Goal: Navigation & Orientation: Find specific page/section

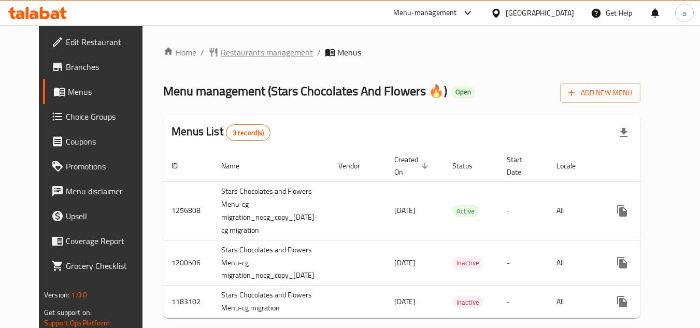
click at [226, 53] on span "Restaurants management" at bounding box center [267, 52] width 92 height 12
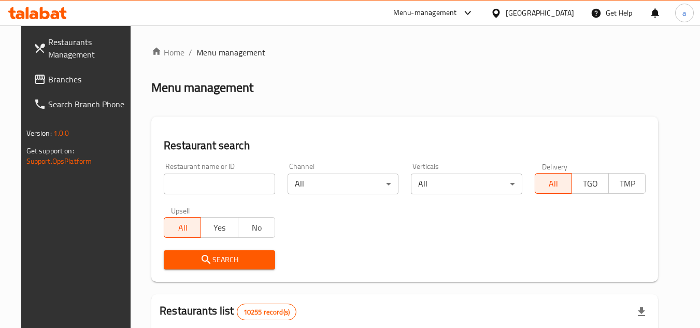
click at [501, 17] on icon at bounding box center [496, 13] width 11 height 11
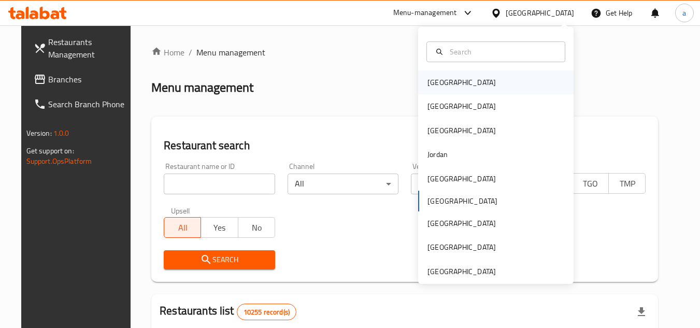
click at [451, 78] on div "[GEOGRAPHIC_DATA]" at bounding box center [461, 82] width 85 height 24
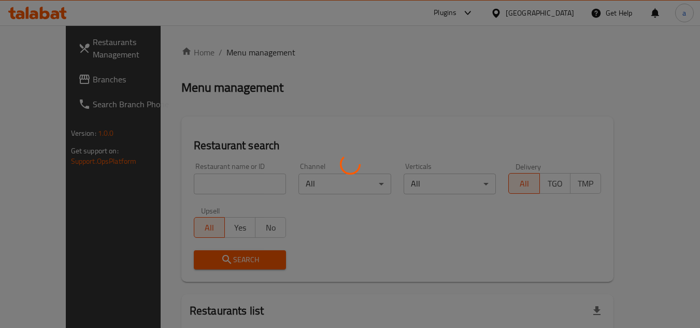
click at [65, 84] on div at bounding box center [350, 164] width 700 height 328
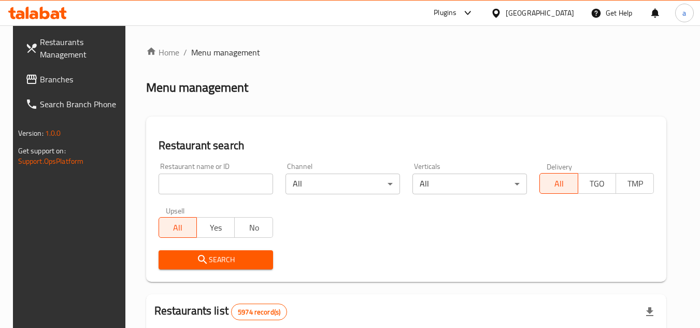
click at [65, 84] on span "Branches" at bounding box center [81, 79] width 82 height 12
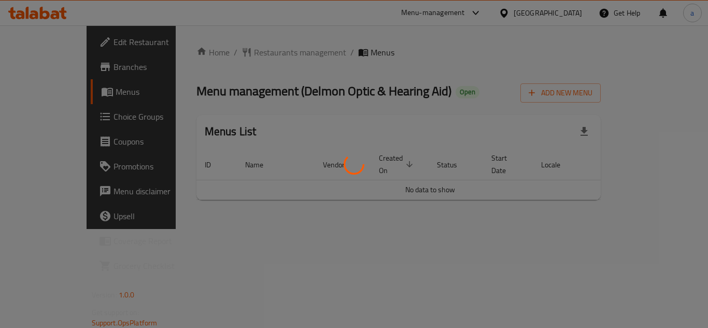
click at [314, 96] on div at bounding box center [354, 164] width 708 height 328
click at [300, 85] on div at bounding box center [354, 164] width 708 height 328
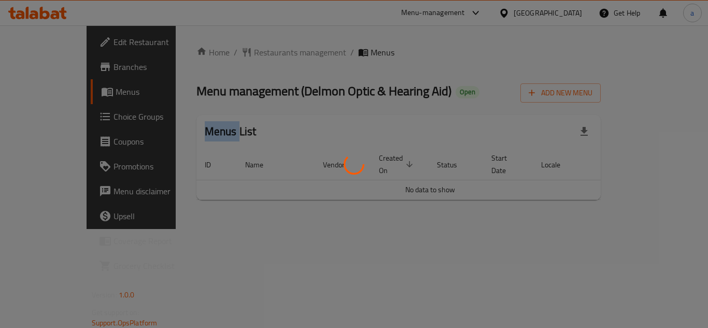
click at [300, 85] on div at bounding box center [354, 164] width 708 height 328
drag, startPoint x: 140, startPoint y: 91, endPoint x: 416, endPoint y: 105, distance: 276.5
click at [415, 105] on div at bounding box center [354, 164] width 708 height 328
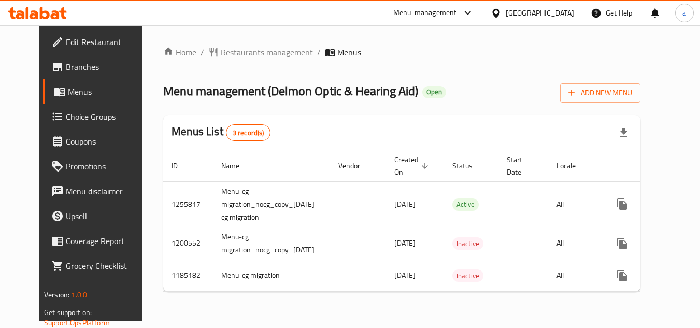
click at [221, 52] on span "Restaurants management" at bounding box center [267, 52] width 92 height 12
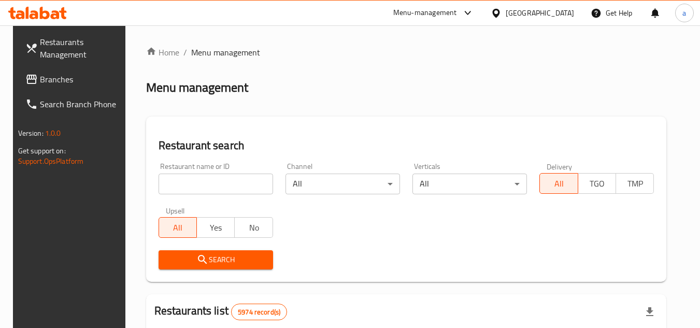
click at [557, 16] on div "[GEOGRAPHIC_DATA]" at bounding box center [540, 12] width 68 height 11
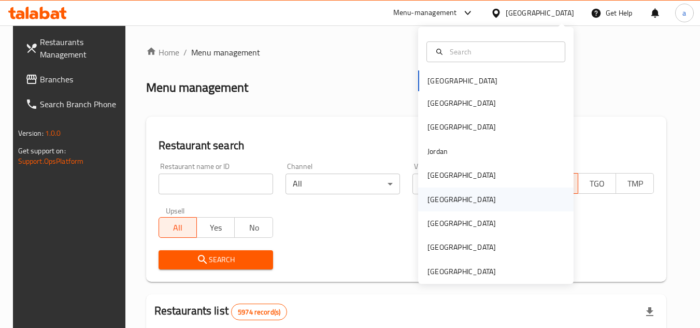
click at [444, 197] on div "[GEOGRAPHIC_DATA]" at bounding box center [461, 200] width 85 height 24
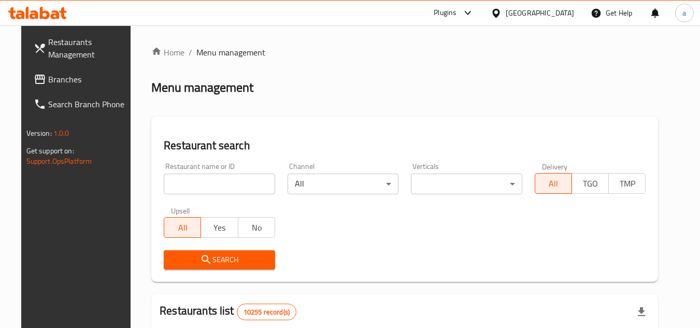
click at [73, 89] on link "Branches" at bounding box center [81, 79] width 113 height 25
